Goal: Navigation & Orientation: Find specific page/section

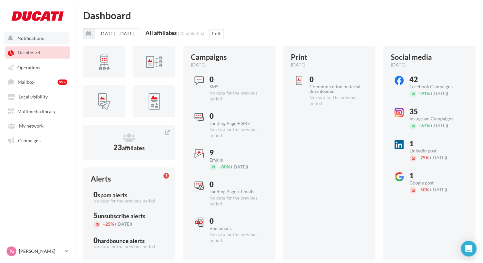
click at [25, 40] on span "Notifications" at bounding box center [30, 38] width 26 height 6
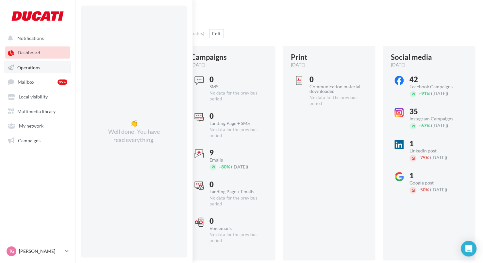
click at [46, 64] on link "Operations" at bounding box center [37, 67] width 67 height 12
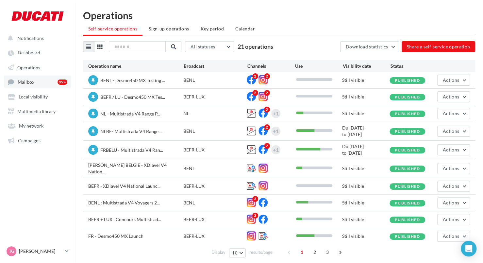
click at [38, 83] on link "Mailbox 99+" at bounding box center [37, 81] width 67 height 12
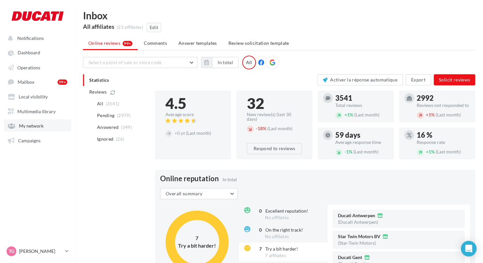
click at [35, 128] on span "My network" at bounding box center [31, 126] width 25 height 6
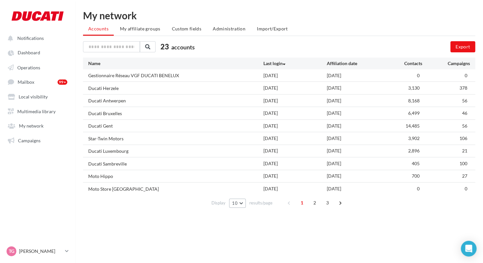
click at [242, 203] on button "10" at bounding box center [237, 202] width 17 height 9
click at [251, 191] on button "100" at bounding box center [252, 190] width 46 height 11
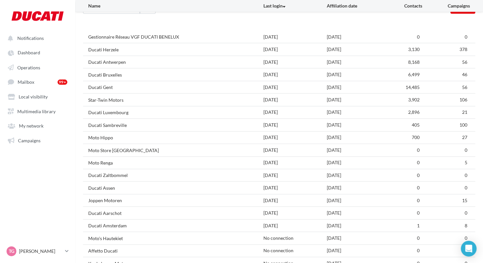
scroll to position [25, 0]
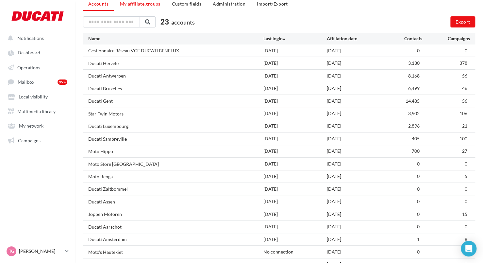
click at [139, 4] on span "My affiliate groups" at bounding box center [140, 4] width 41 height 6
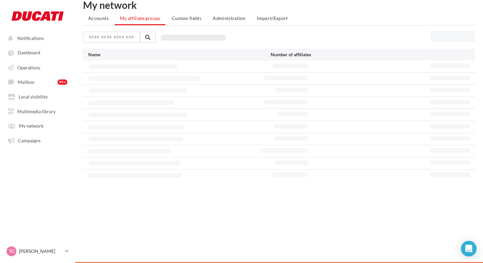
scroll to position [10, 0]
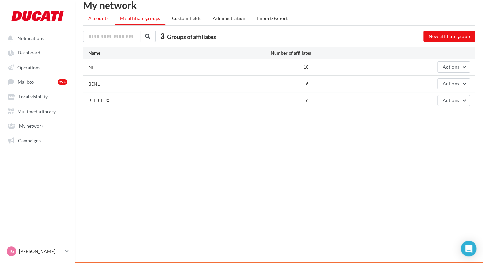
click at [100, 20] on span "Accounts" at bounding box center [98, 18] width 20 height 6
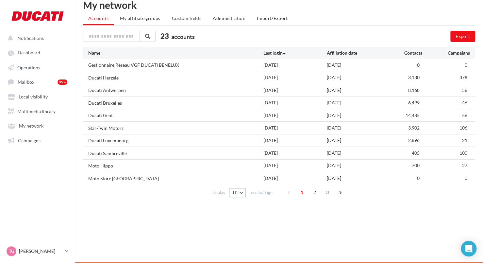
click at [238, 191] on button "10" at bounding box center [237, 192] width 17 height 9
click at [247, 176] on button "100" at bounding box center [252, 180] width 46 height 11
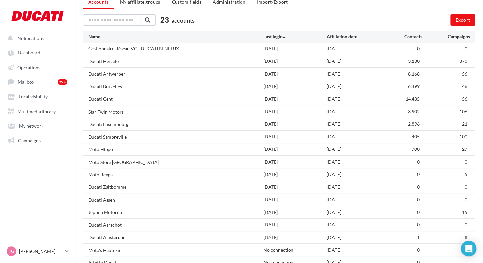
scroll to position [25, 0]
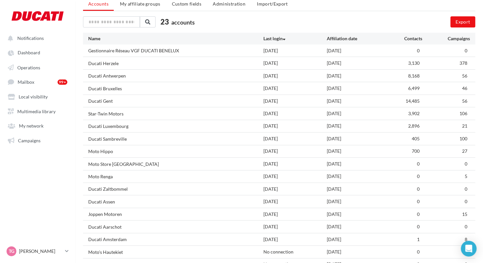
click at [90, 63] on div "Ducati Herzele" at bounding box center [103, 63] width 30 height 7
click at [129, 76] on div "Ducati Antwerpen" at bounding box center [175, 75] width 175 height 7
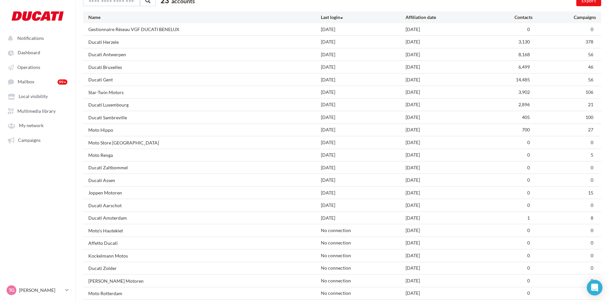
scroll to position [0, 0]
